Goal: Obtain resource: Download file/media

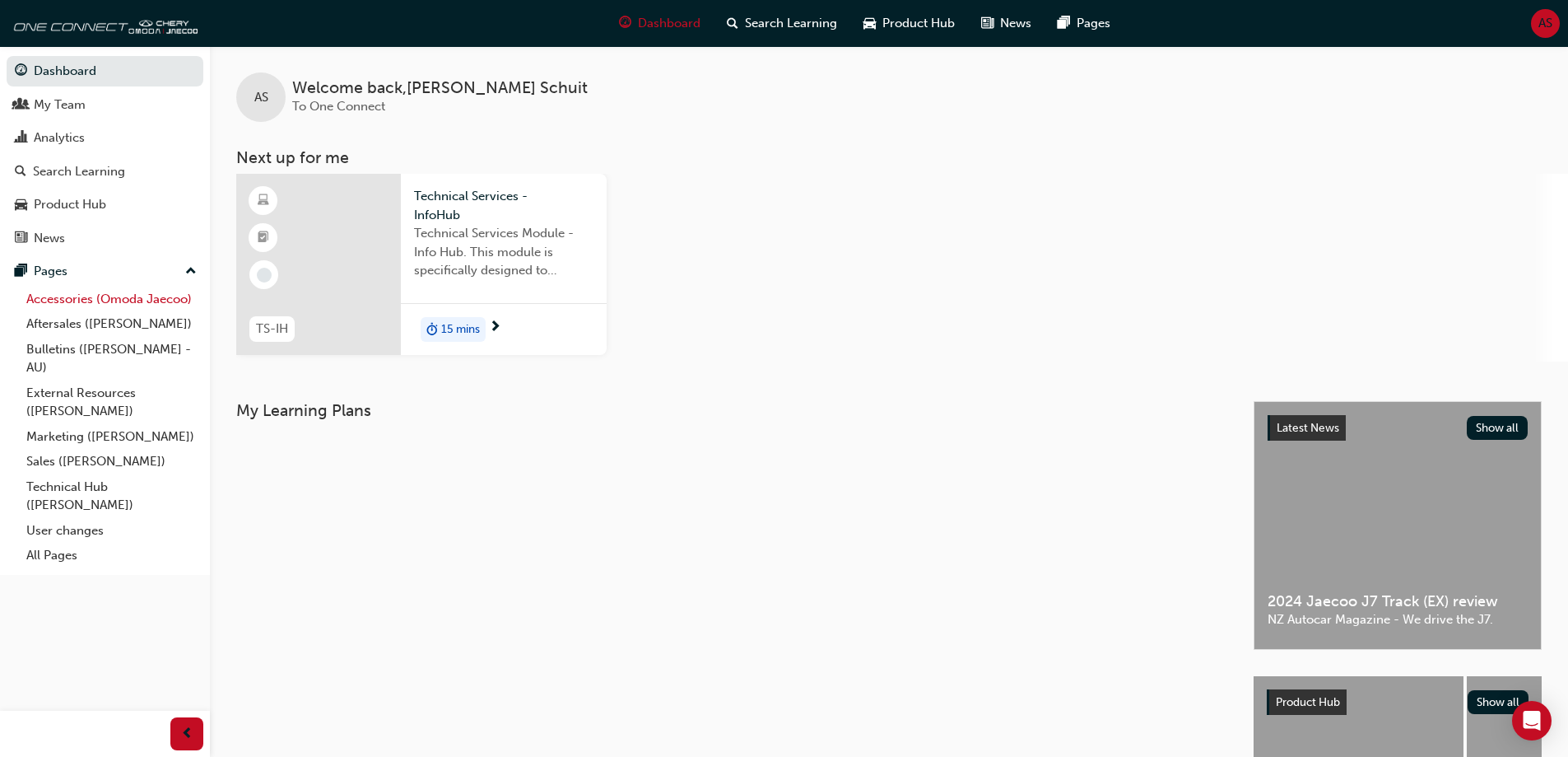
click at [140, 297] on link "Accessories (Omoda Jaecoo)" at bounding box center [111, 299] width 183 height 25
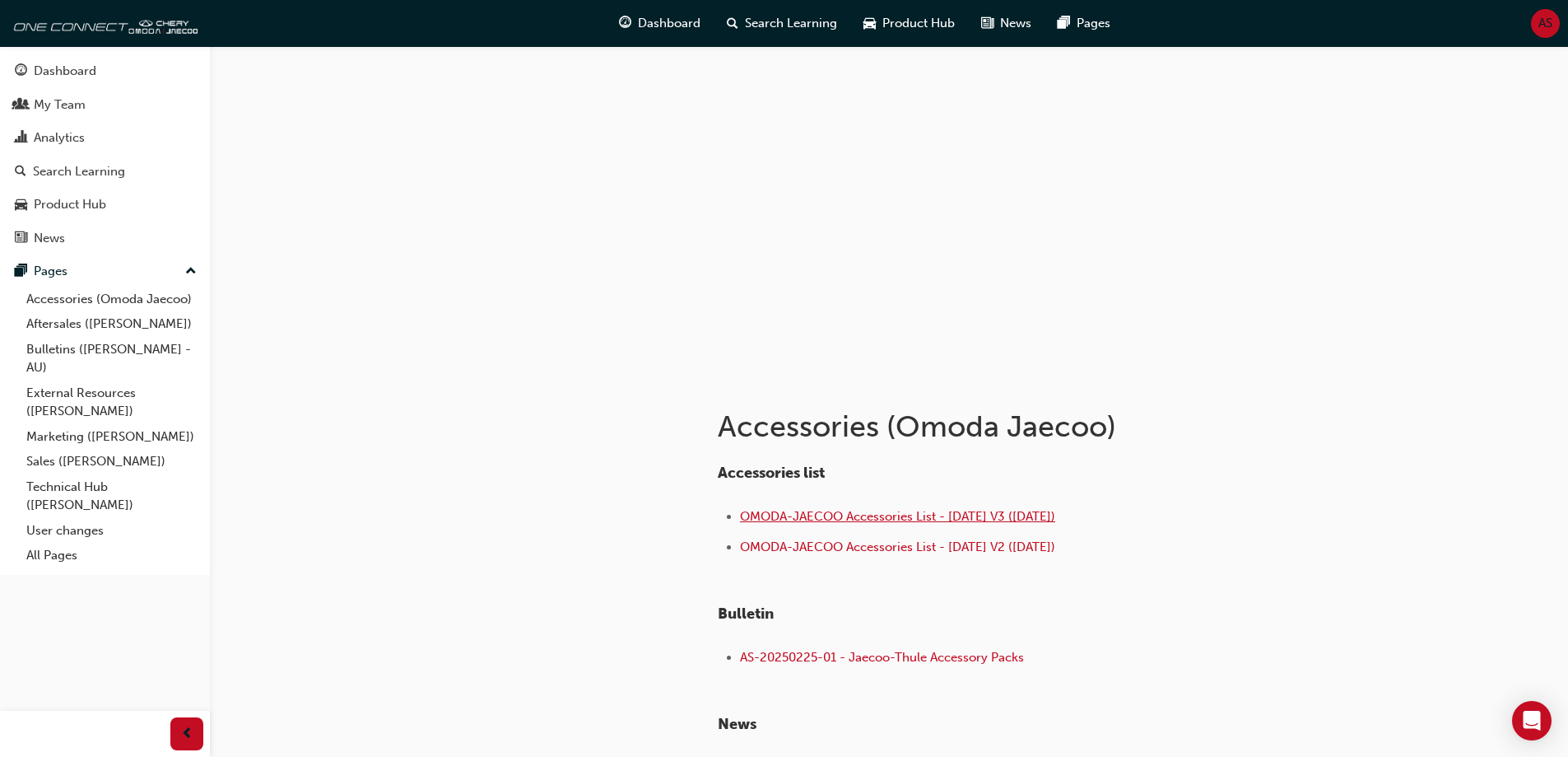
click at [884, 518] on span "OMODA-JAECOO Accessories List - [DATE] V3 ([DATE])" at bounding box center [897, 516] width 315 height 15
